Goal: Information Seeking & Learning: Learn about a topic

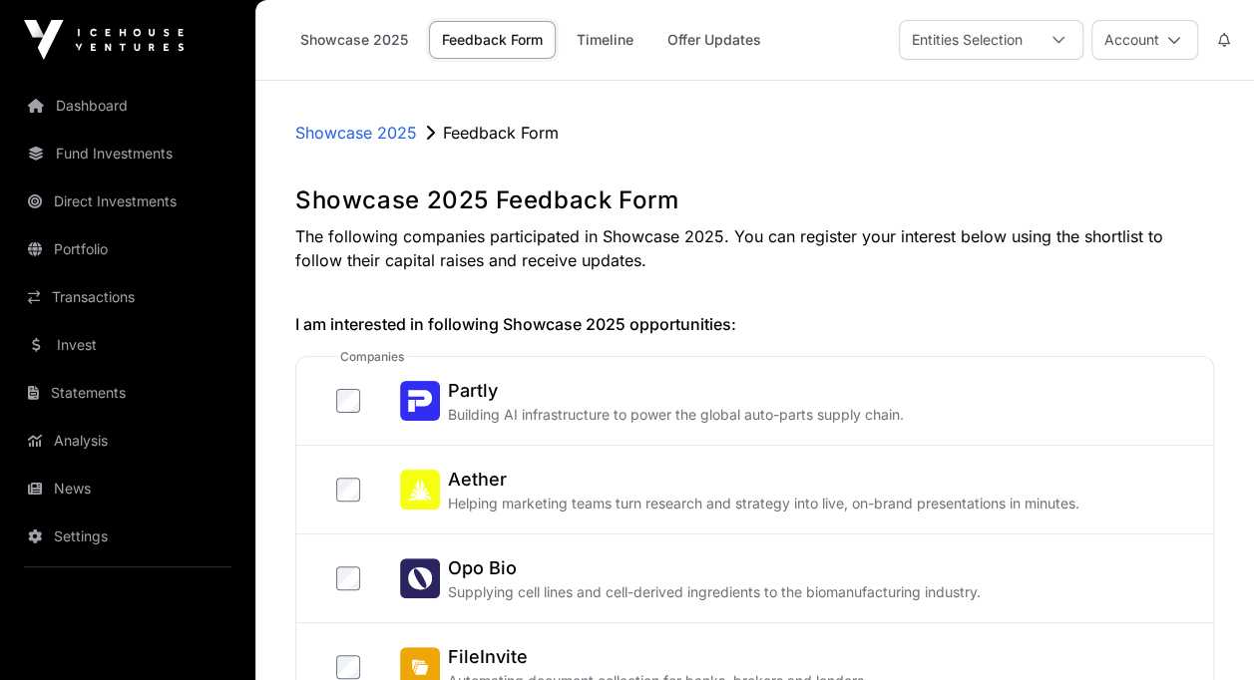
drag, startPoint x: 473, startPoint y: 399, endPoint x: 932, endPoint y: 166, distance: 515.0
click at [490, 382] on h2 "Partly" at bounding box center [676, 391] width 456 height 28
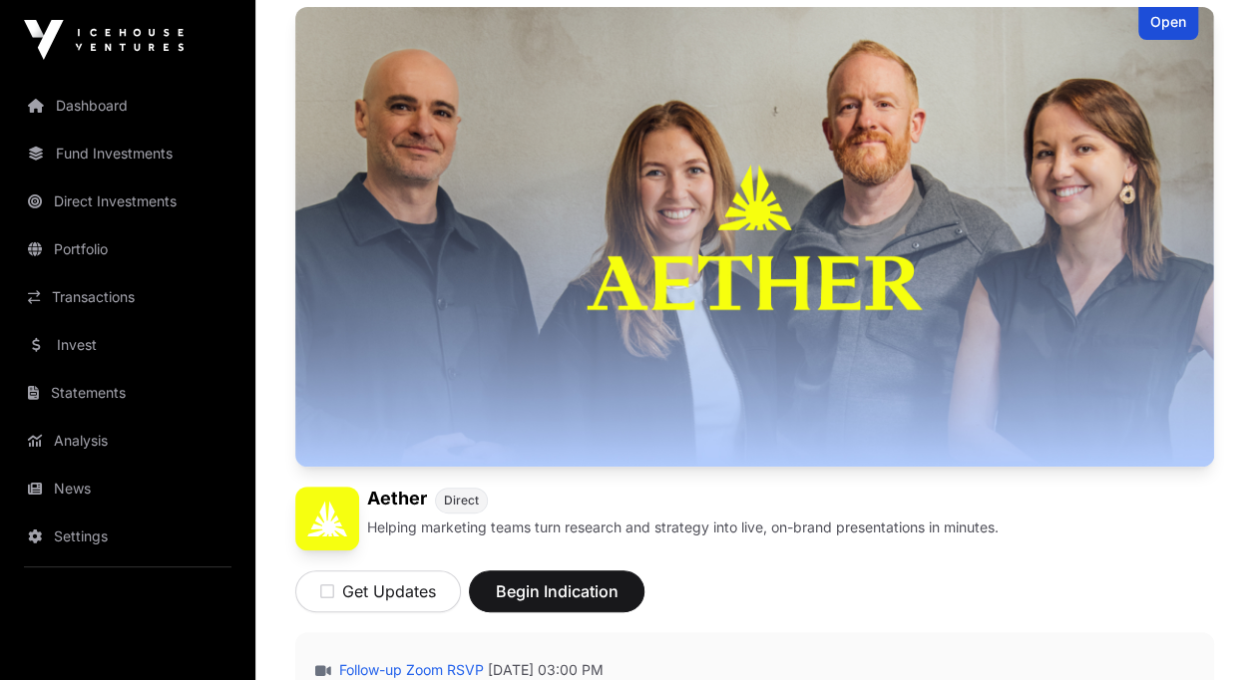
scroll to position [399, 0]
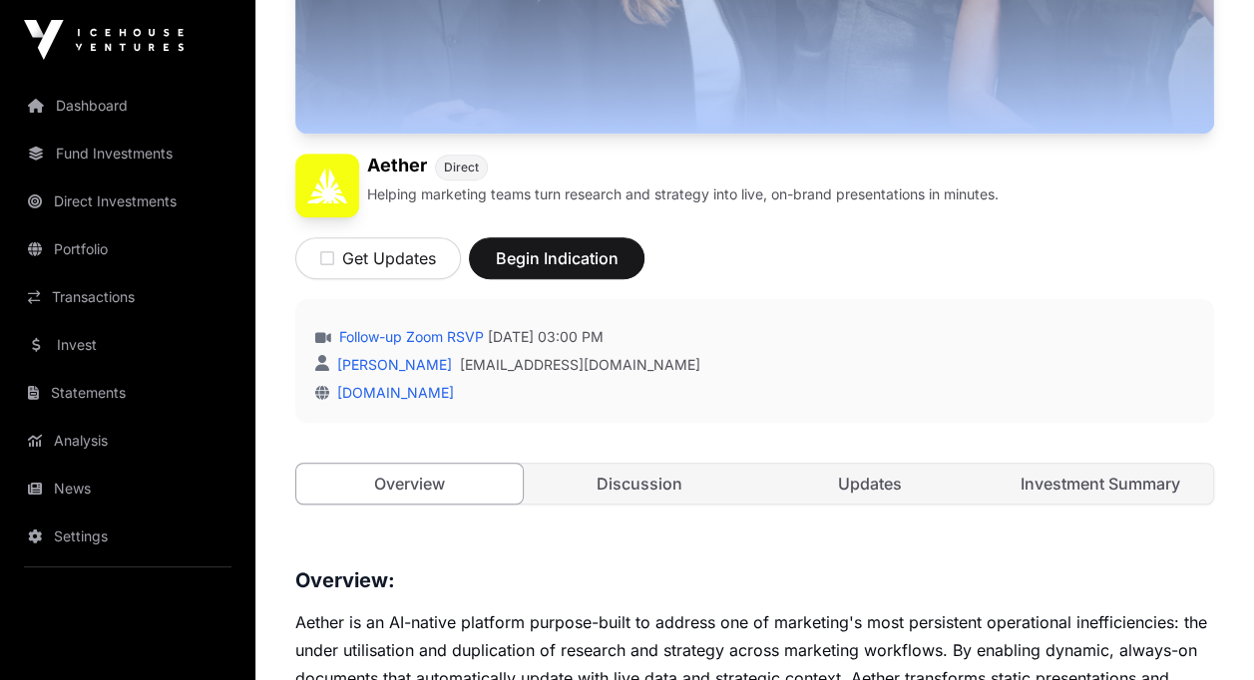
scroll to position [698, 0]
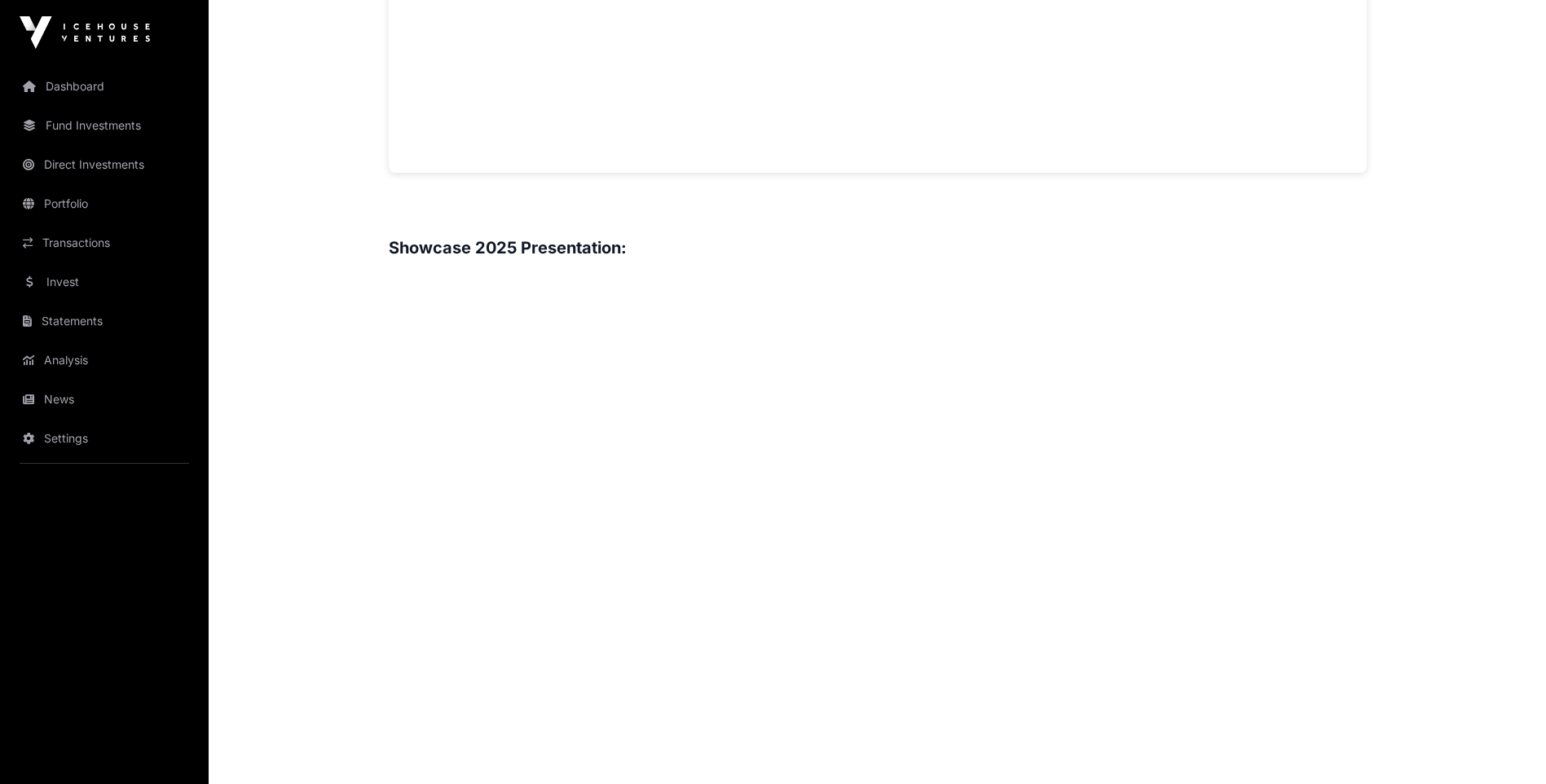
scroll to position [1874, 0]
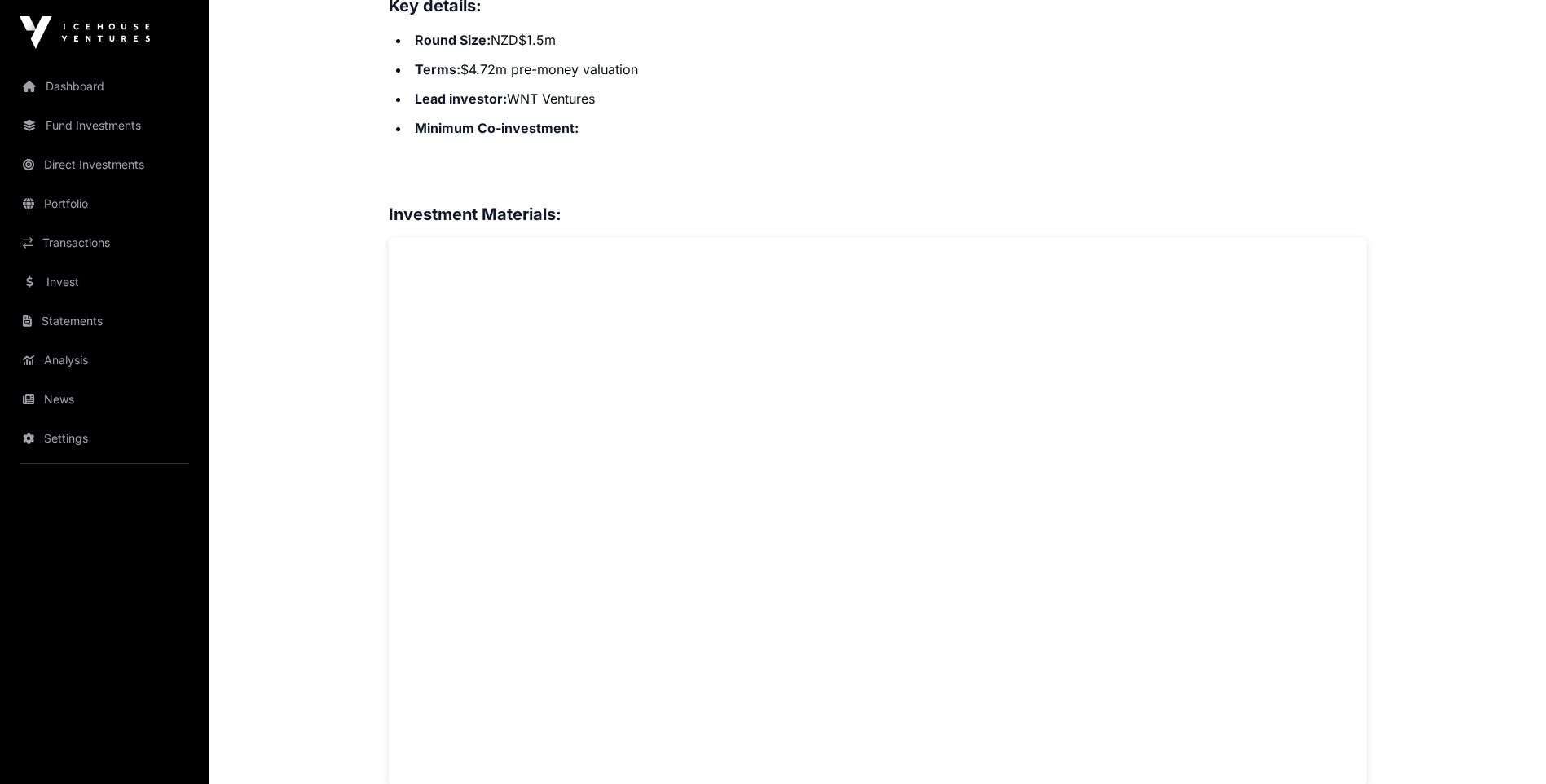
scroll to position [849, 0]
